Goal: Check status: Check status

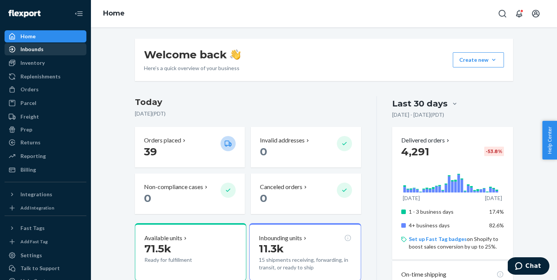
click at [43, 47] on div "Inbounds" at bounding box center [45, 49] width 80 height 11
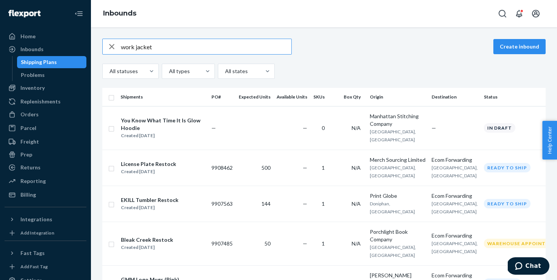
type input "work jacket"
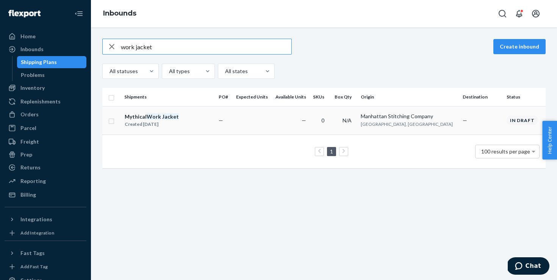
click at [197, 118] on div "Mythical Work Jacket Created [DATE]" at bounding box center [168, 121] width 88 height 16
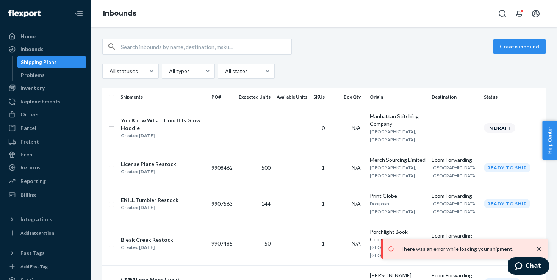
click at [536, 246] on icon "close toast" at bounding box center [539, 249] width 8 height 8
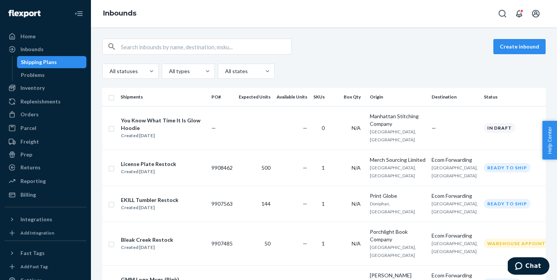
click at [200, 44] on input "text" at bounding box center [206, 46] width 170 height 15
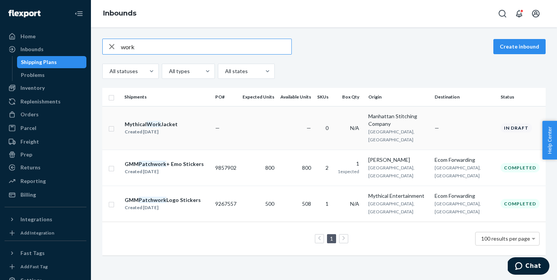
type input "work"
click at [183, 120] on div "Mythical Work Jacket Created [DATE]" at bounding box center [166, 128] width 85 height 16
